Goal: Information Seeking & Learning: Check status

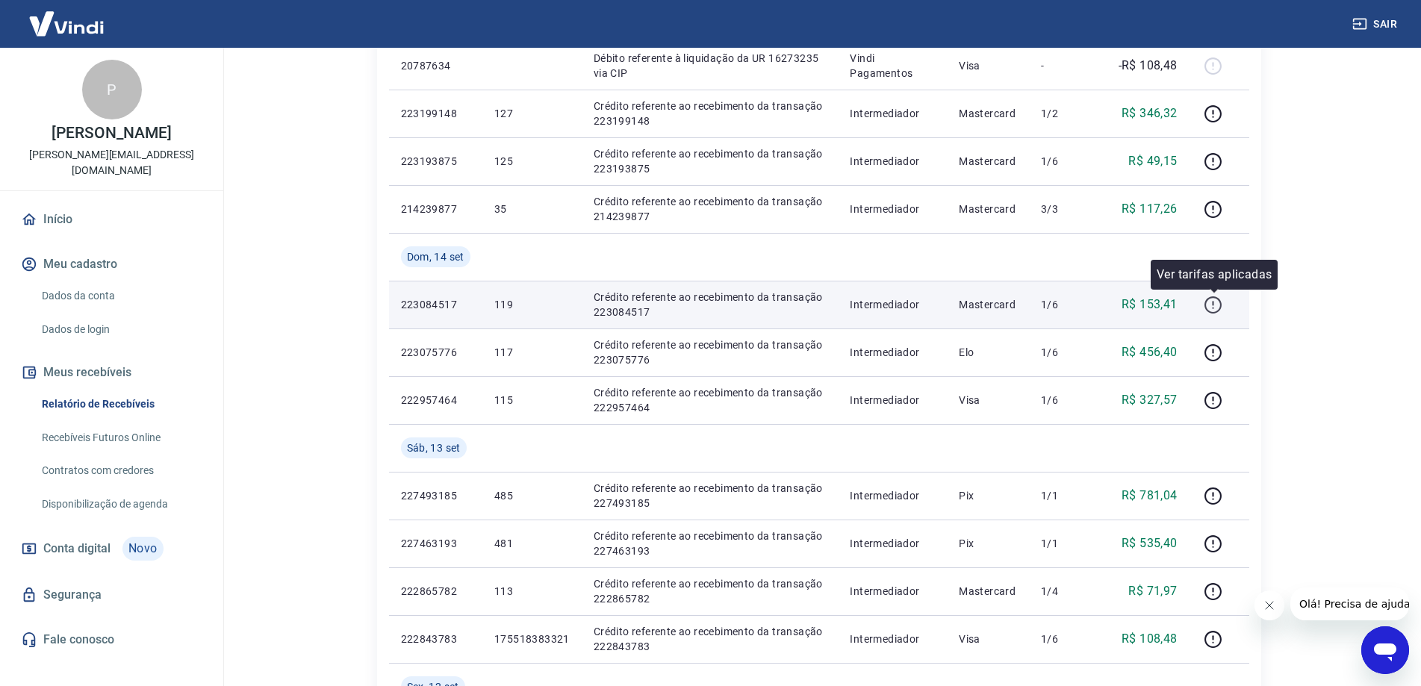
scroll to position [672, 0]
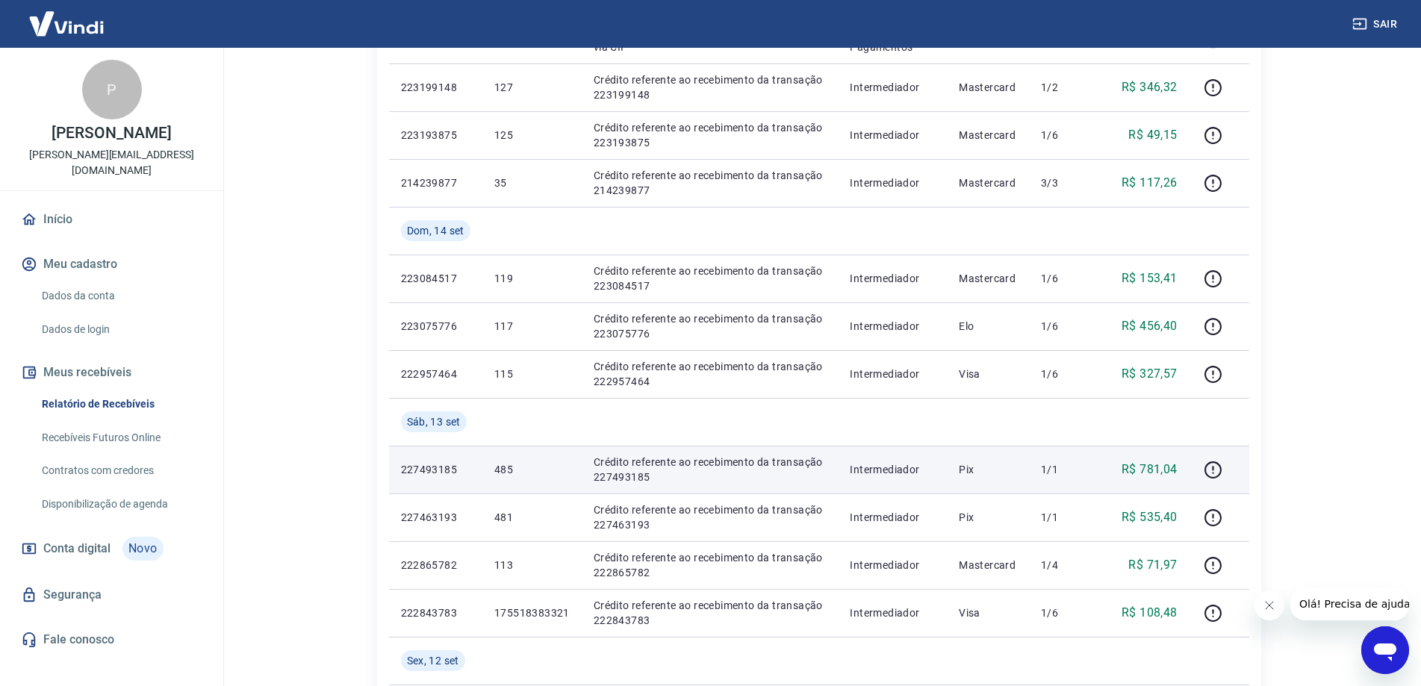
click at [991, 468] on p "Pix" at bounding box center [988, 469] width 58 height 15
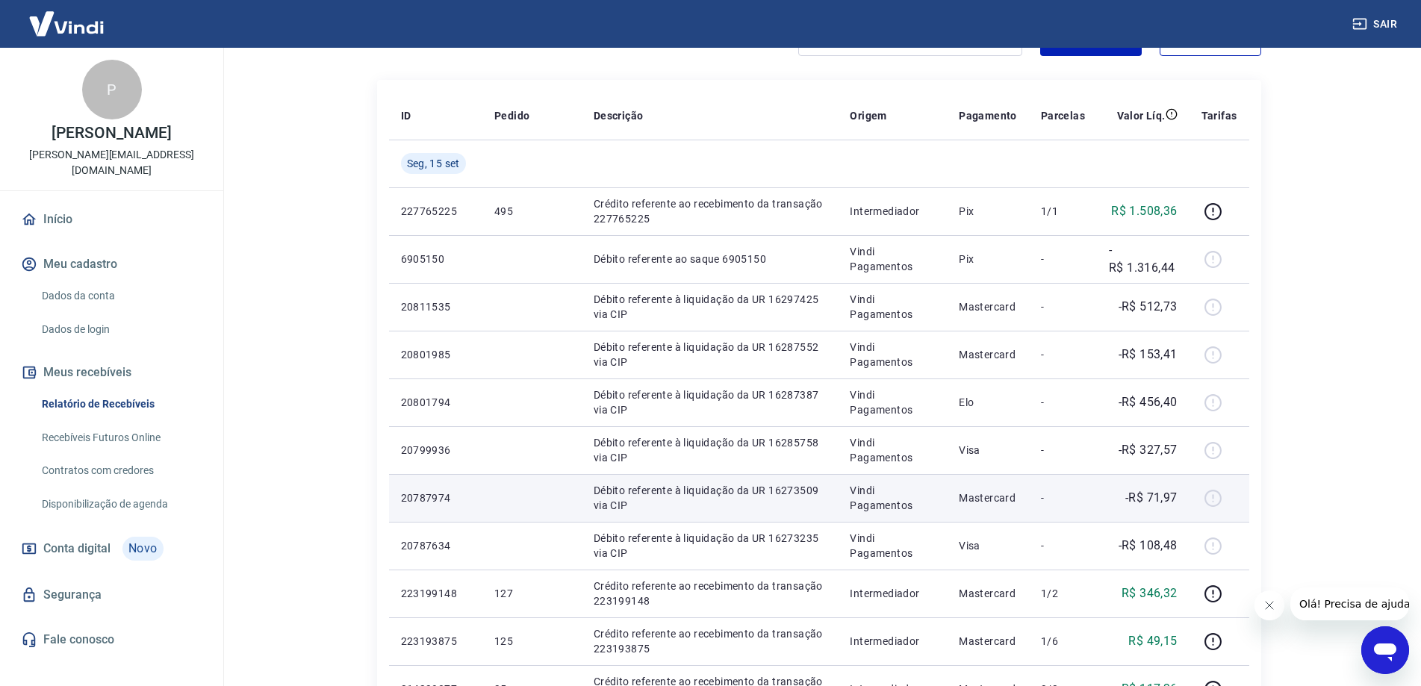
scroll to position [149, 0]
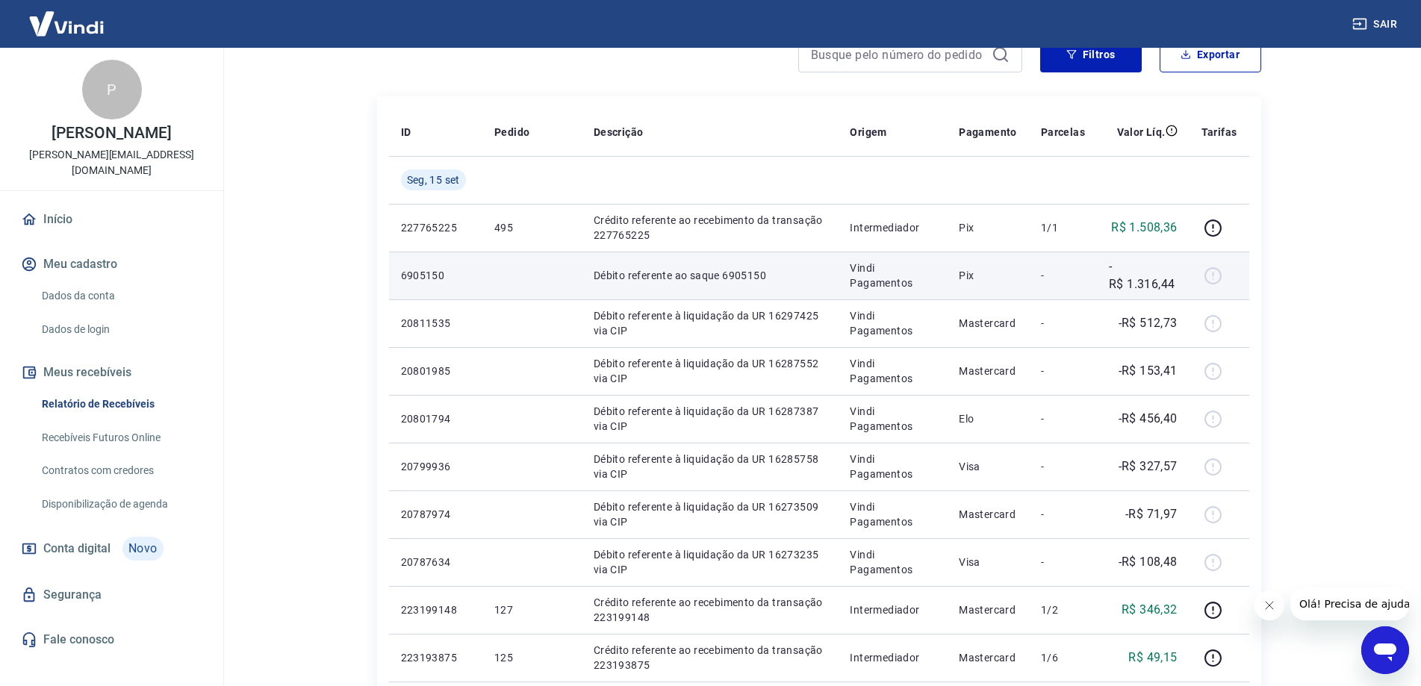
click at [1215, 275] on div at bounding box center [1220, 276] width 36 height 24
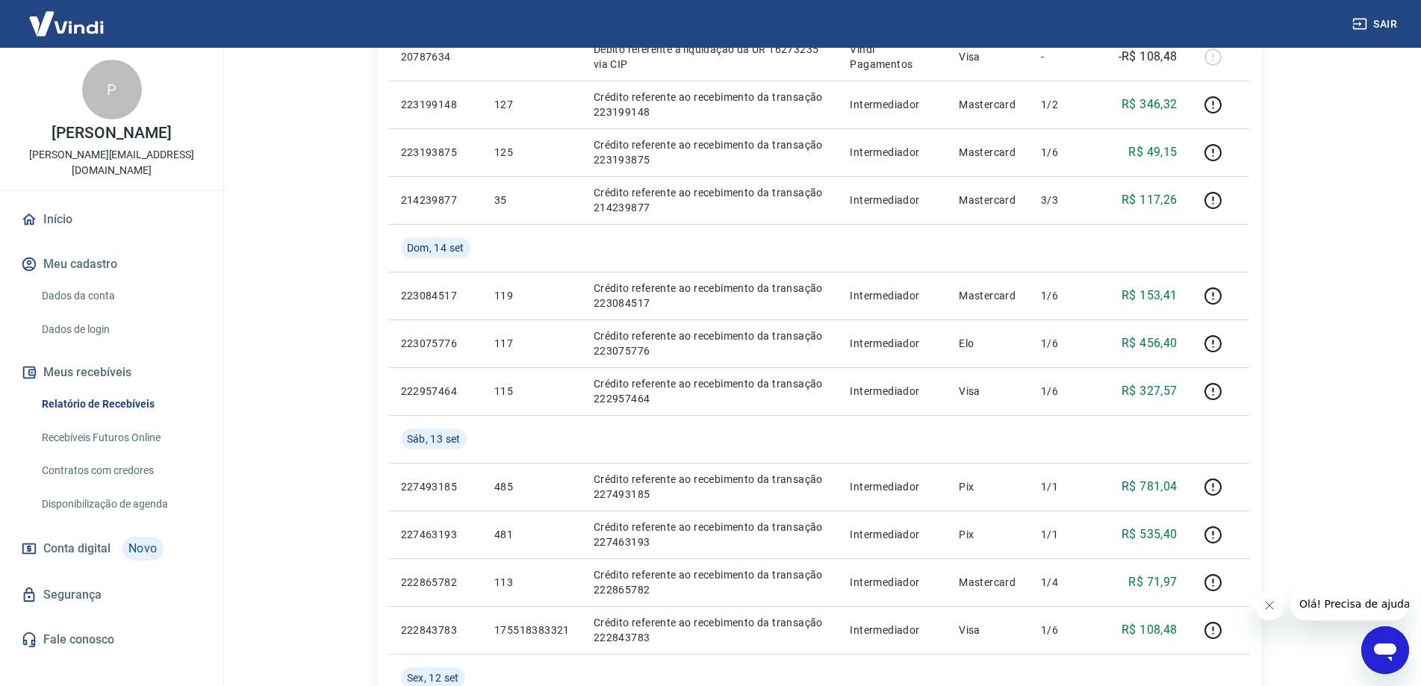
scroll to position [672, 0]
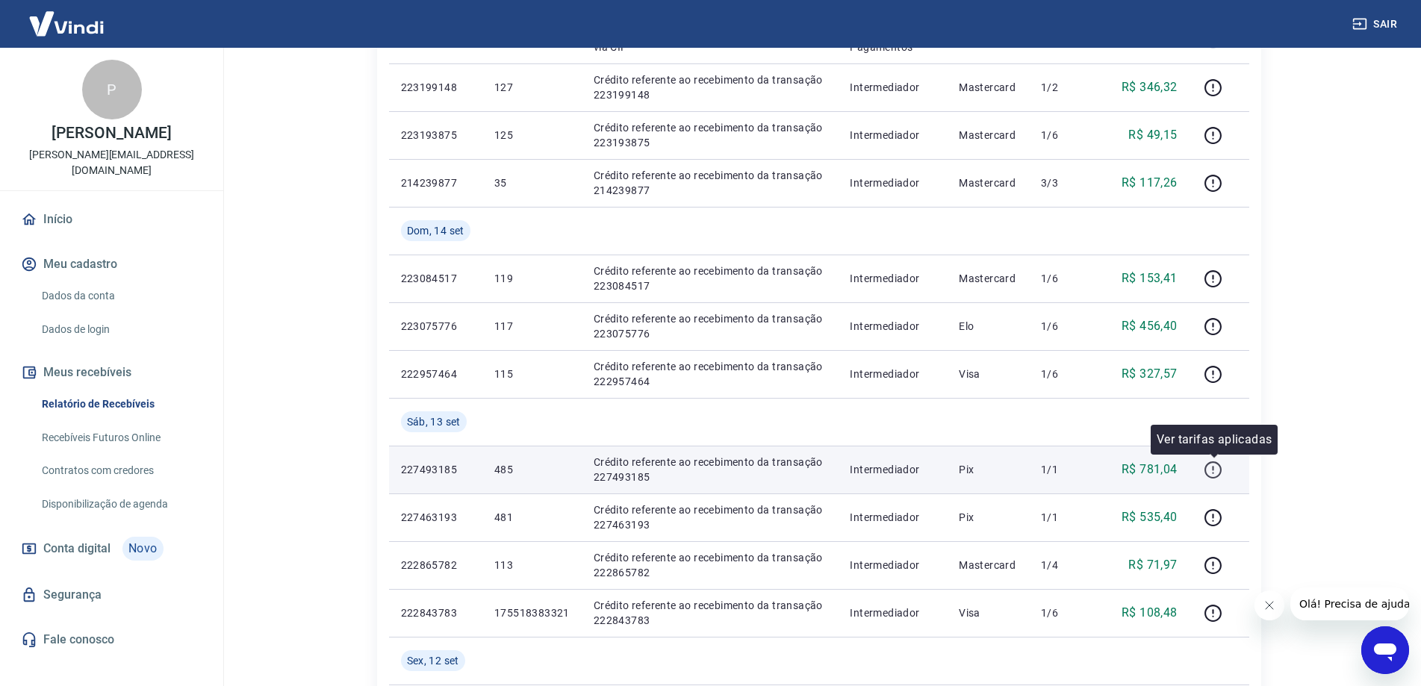
click at [1212, 461] on icon "button" at bounding box center [1213, 470] width 19 height 19
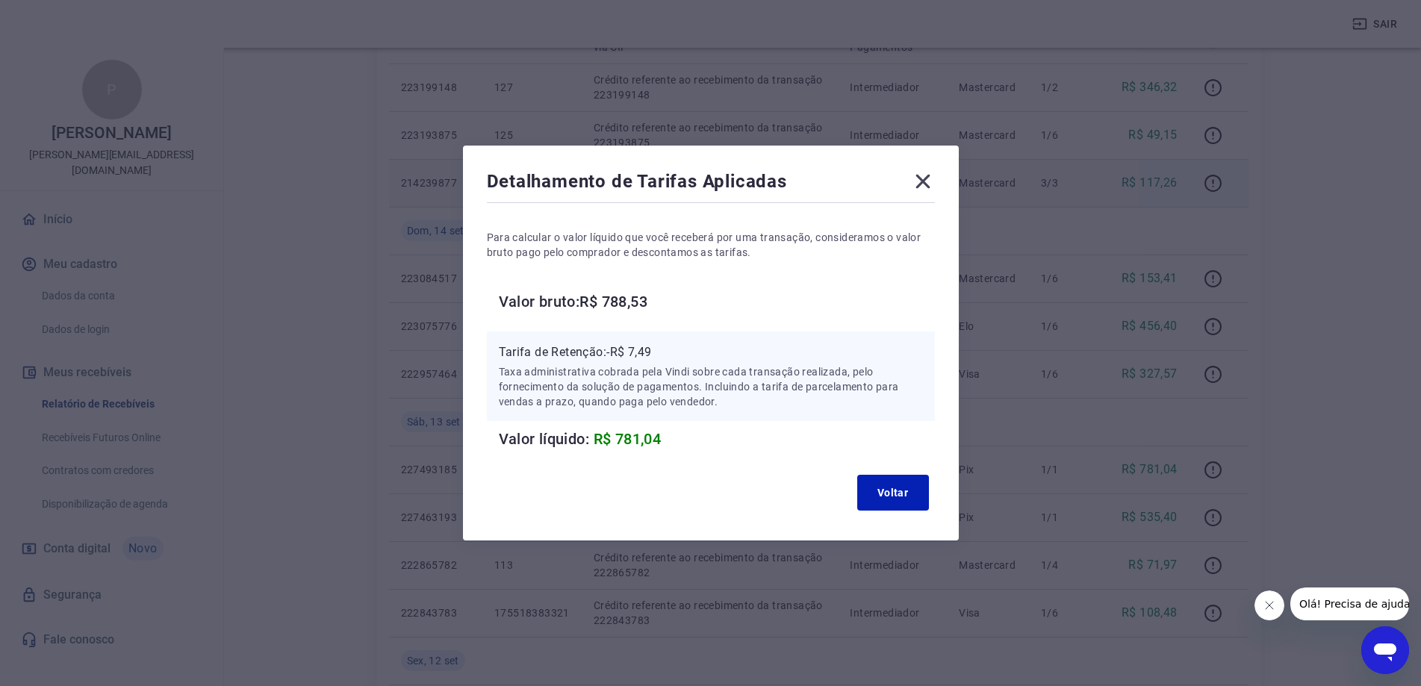
click at [929, 181] on icon at bounding box center [923, 182] width 14 height 14
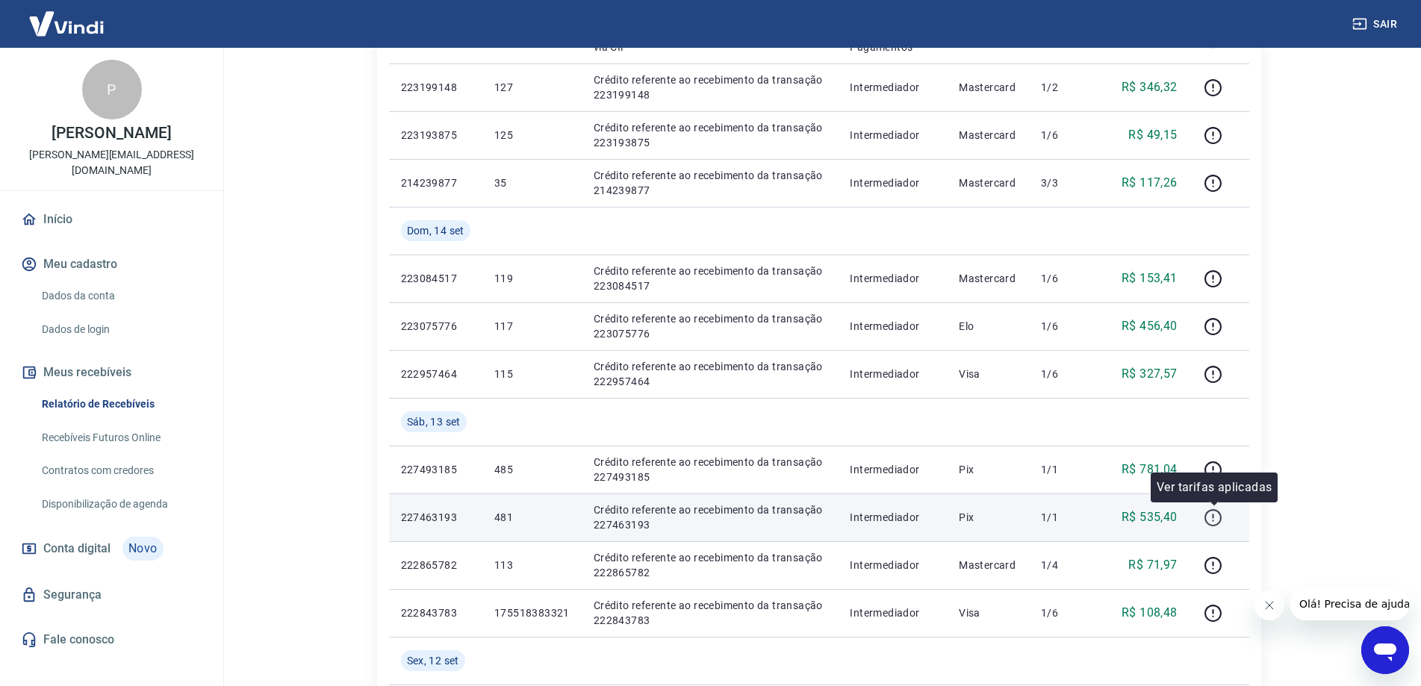
click at [1210, 514] on icon "button" at bounding box center [1213, 518] width 19 height 19
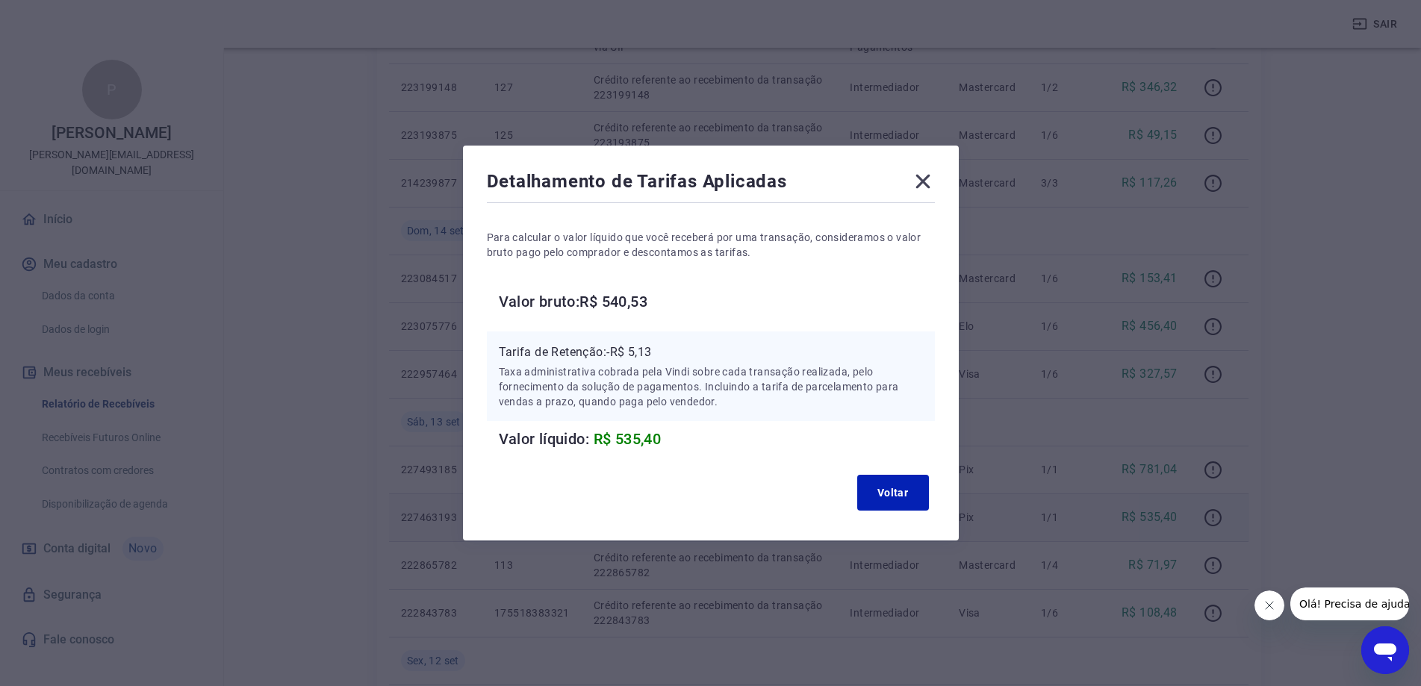
click at [930, 176] on icon at bounding box center [923, 182] width 14 height 14
